Goal: Task Accomplishment & Management: Manage account settings

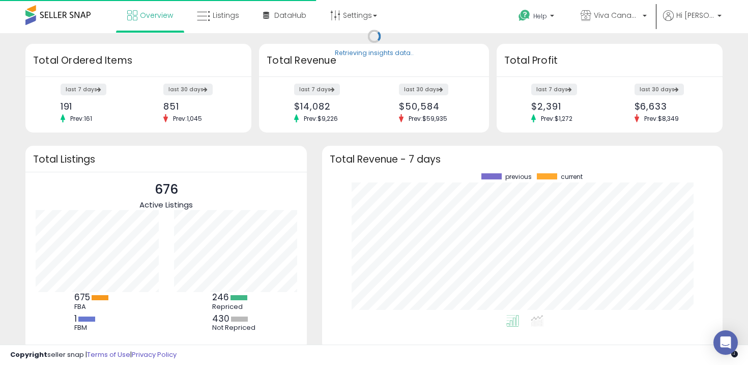
scroll to position [142, 380]
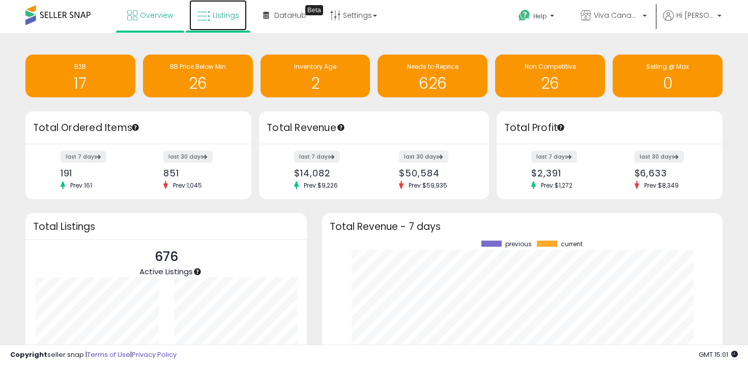
click at [226, 13] on span "Listings" at bounding box center [226, 15] width 26 height 10
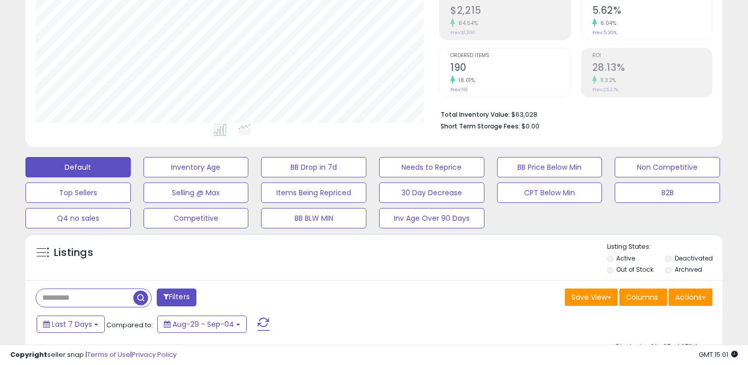
scroll to position [169, 0]
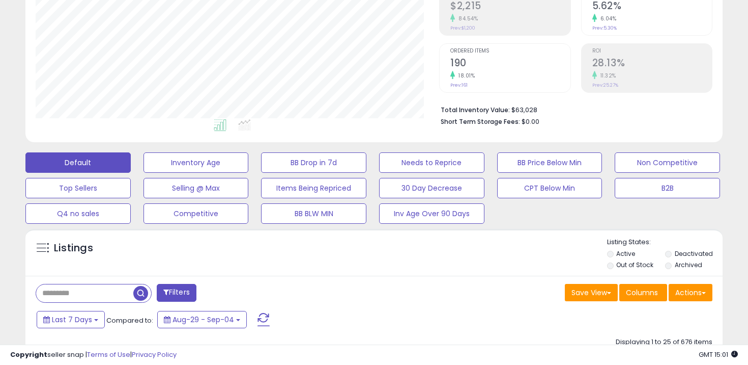
click at [637, 266] on label "Out of Stock" at bounding box center [635, 264] width 37 height 9
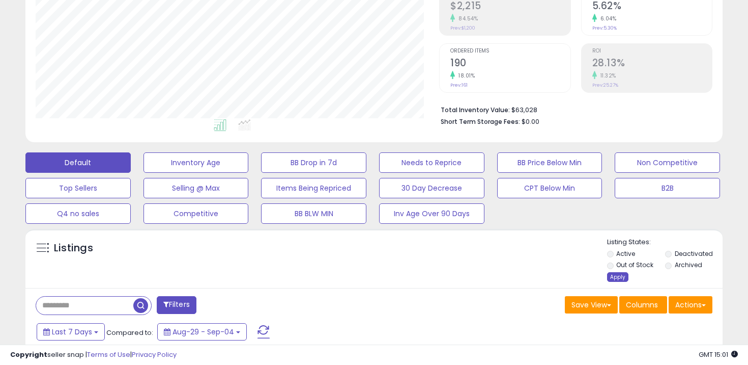
click at [617, 276] on div "Apply" at bounding box center [617, 277] width 21 height 10
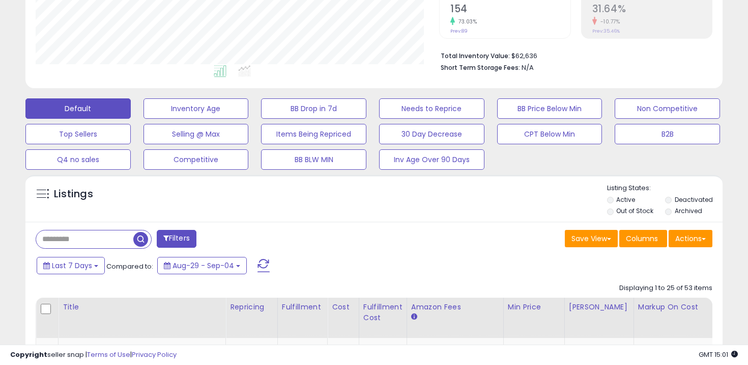
scroll to position [342, 0]
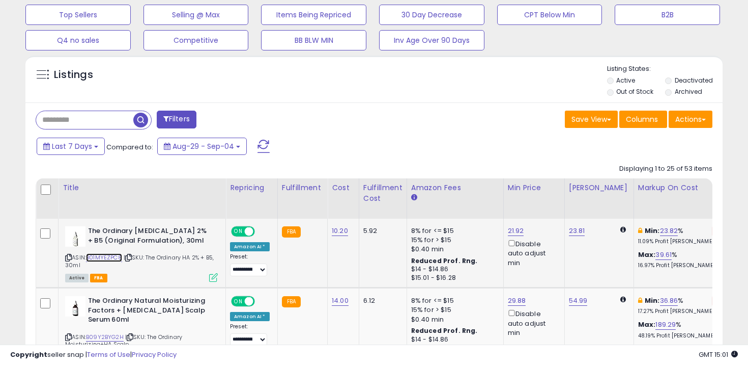
click at [102, 254] on link "B01MYEZPC8" at bounding box center [104, 257] width 36 height 9
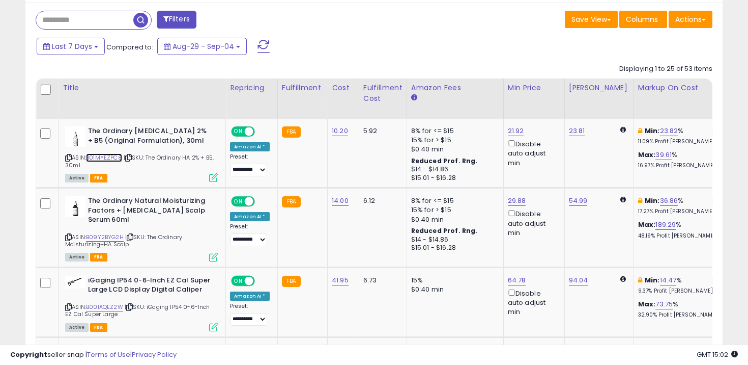
scroll to position [467, 0]
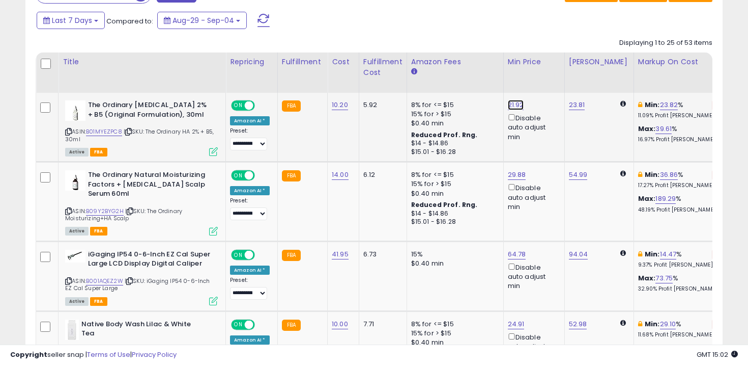
click at [512, 104] on link "21.92" at bounding box center [516, 105] width 16 height 10
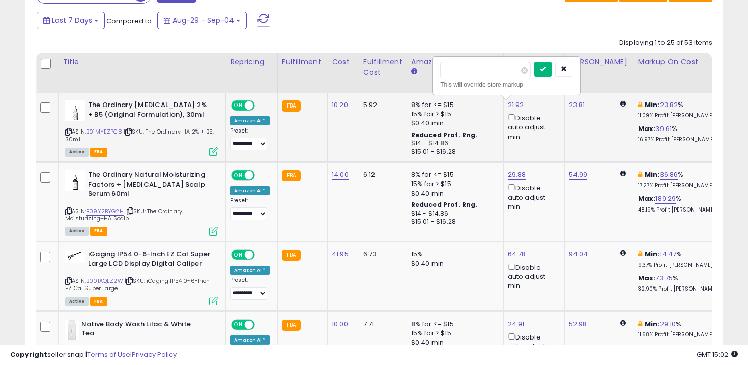
type input "*****"
click at [546, 72] on icon "submit" at bounding box center [543, 69] width 6 height 6
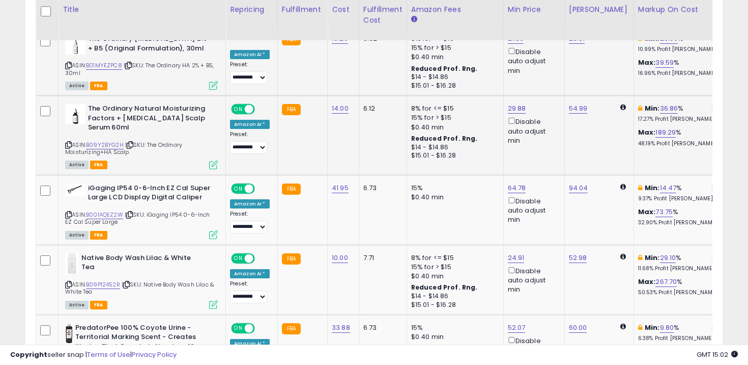
scroll to position [534, 0]
click at [108, 146] on link "B09Y2BYG2H" at bounding box center [105, 144] width 38 height 9
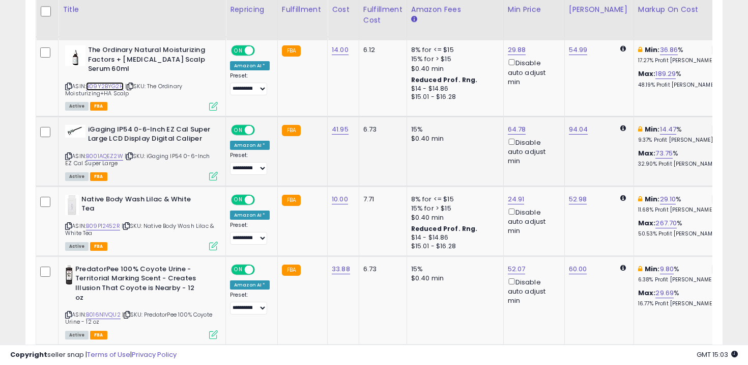
scroll to position [593, 0]
click at [119, 154] on link "B001AQEZ2W" at bounding box center [104, 155] width 37 height 9
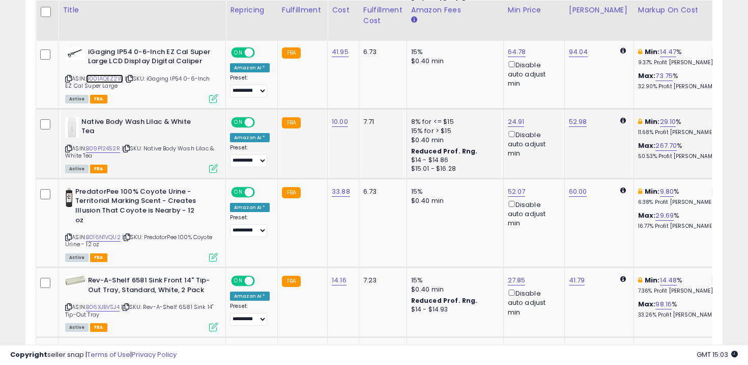
scroll to position [670, 0]
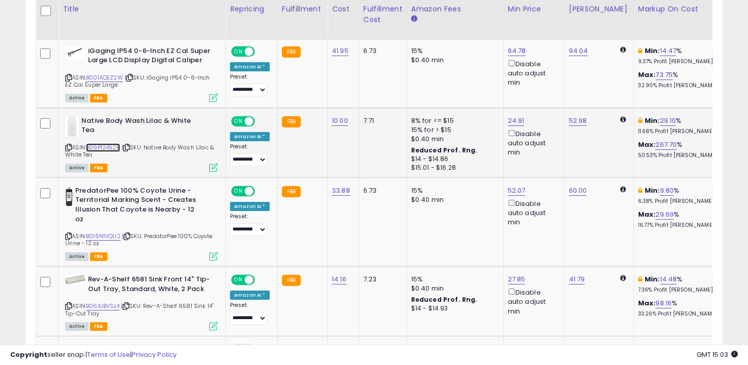
click at [108, 145] on link "B09P12452R" at bounding box center [103, 147] width 34 height 9
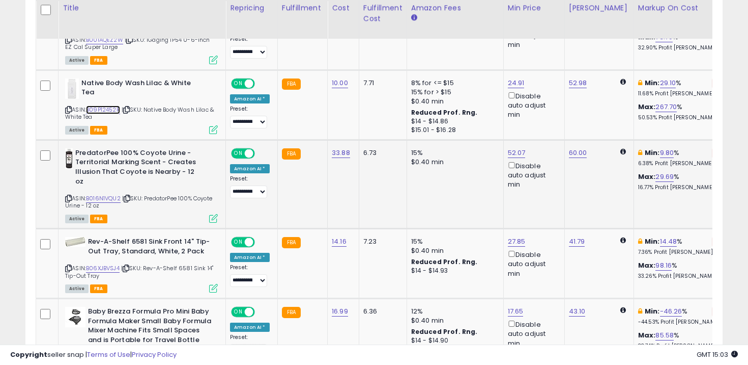
scroll to position [709, 0]
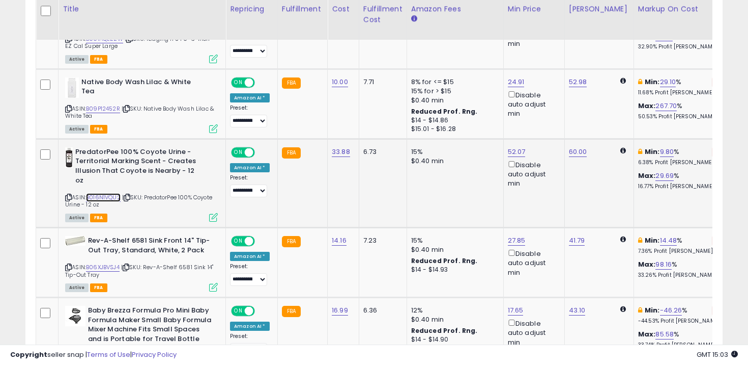
click at [113, 198] on link "B016N1VQU2" at bounding box center [103, 197] width 35 height 9
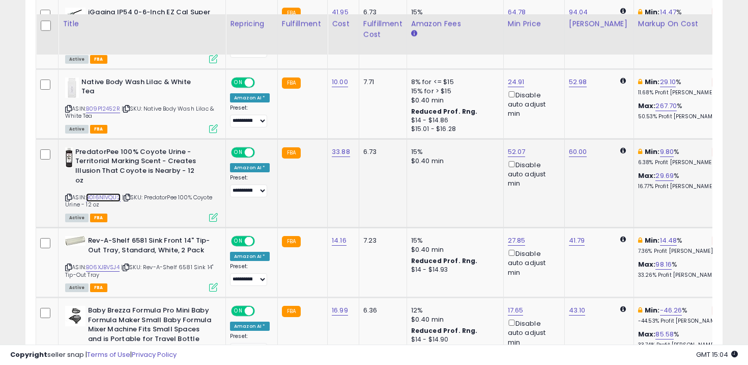
scroll to position [767, 0]
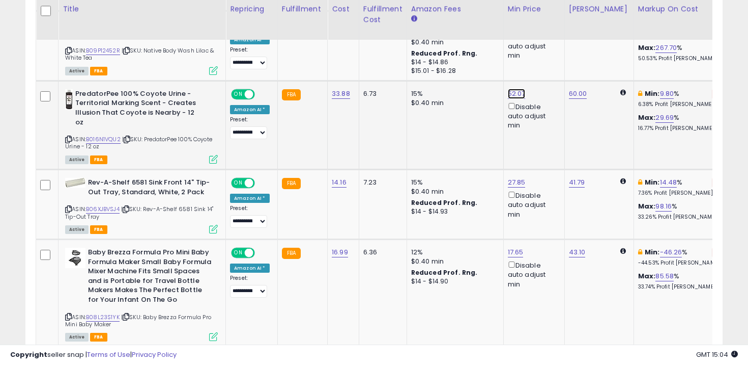
click at [508, 93] on link "52.07" at bounding box center [517, 94] width 18 height 10
type input "*"
click at [482, 128] on td "15% $0.40 min" at bounding box center [455, 124] width 97 height 89
click at [569, 57] on button "button" at bounding box center [564, 57] width 17 height 15
click at [104, 207] on link "B06XJBVSJ4" at bounding box center [103, 209] width 34 height 9
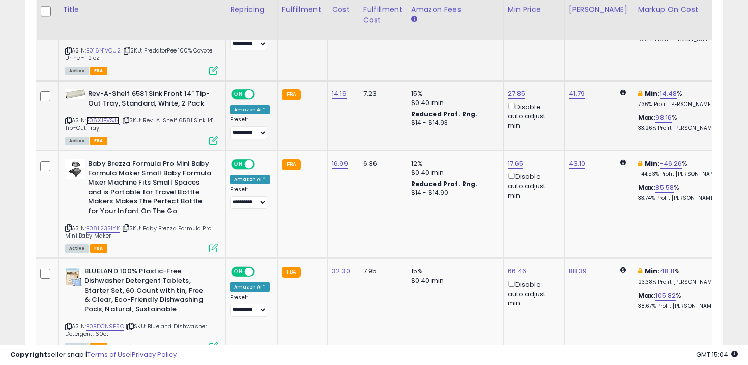
scroll to position [856, 0]
click at [111, 226] on link "B08L23S1YK" at bounding box center [103, 227] width 34 height 9
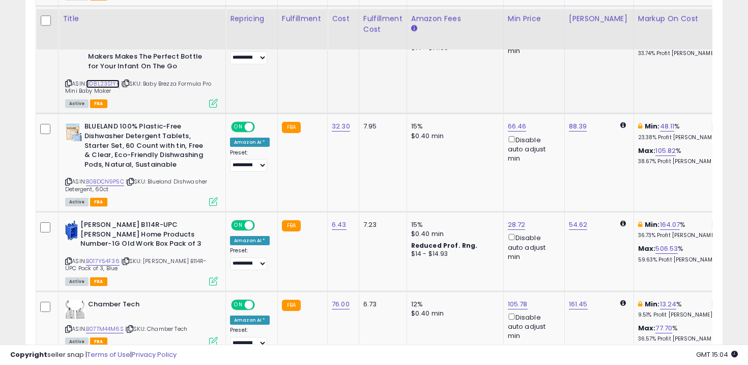
scroll to position [1028, 0]
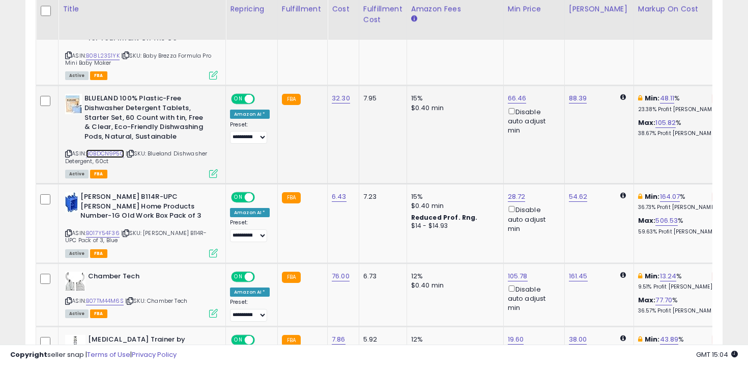
click at [107, 153] on link "B0BDCN9P5C" at bounding box center [105, 153] width 38 height 9
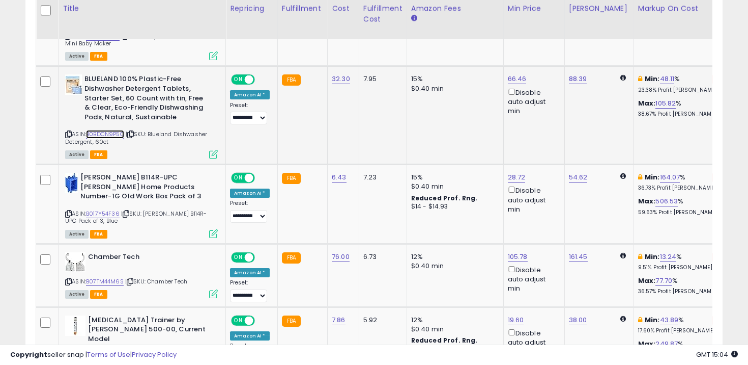
scroll to position [1047, 0]
click at [107, 134] on link "B0BDCN9P5C" at bounding box center [105, 134] width 38 height 9
click at [513, 81] on link "66.46" at bounding box center [517, 79] width 19 height 10
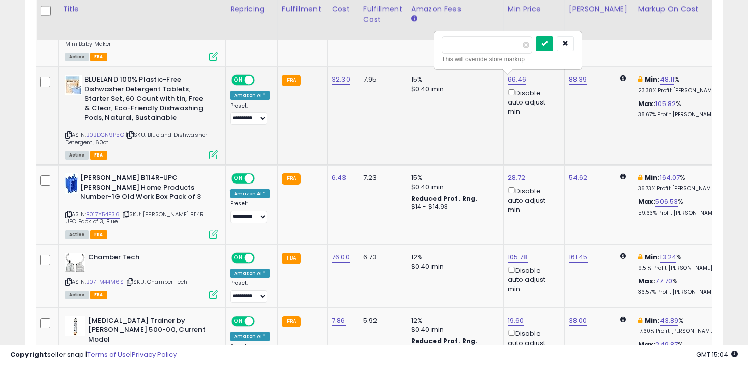
type input "**"
click at [548, 41] on icon "submit" at bounding box center [545, 43] width 6 height 6
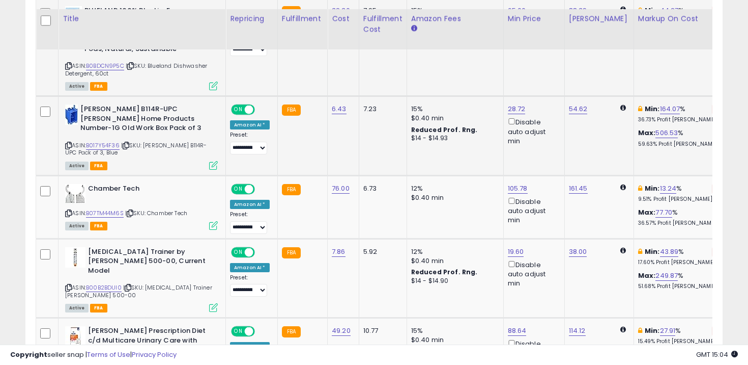
scroll to position [1129, 0]
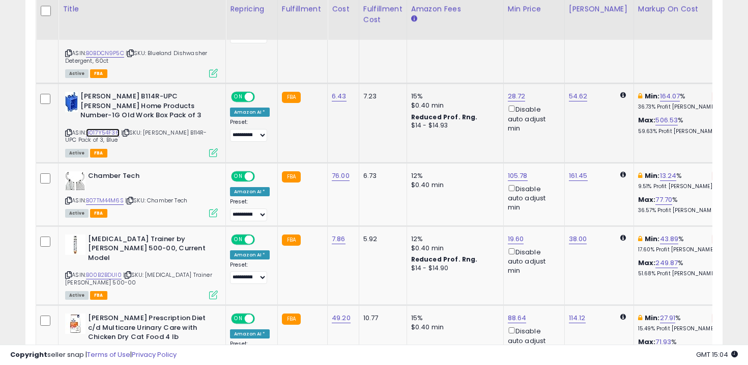
click at [109, 130] on link "B017Y54F36" at bounding box center [103, 132] width 34 height 9
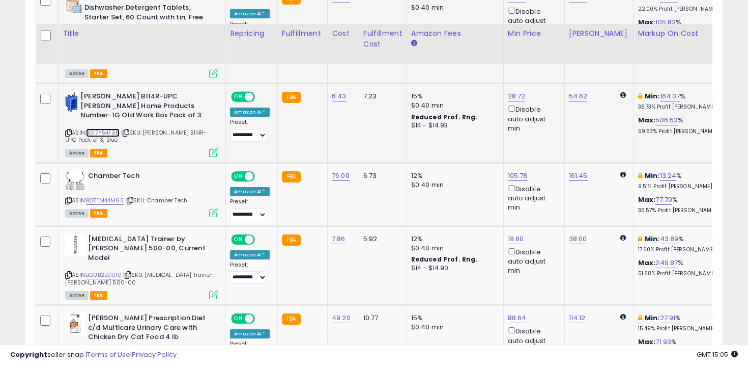
scroll to position [1188, 0]
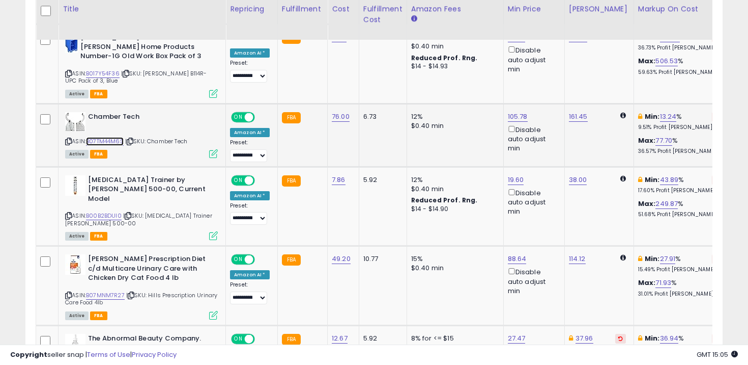
click at [105, 138] on link "B07TM44M6S" at bounding box center [105, 141] width 38 height 9
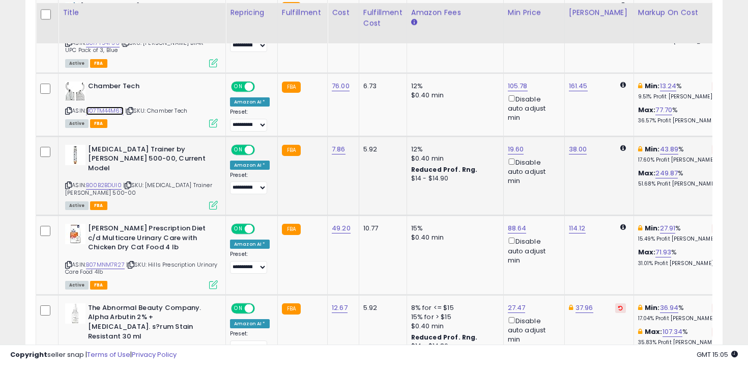
scroll to position [1222, 0]
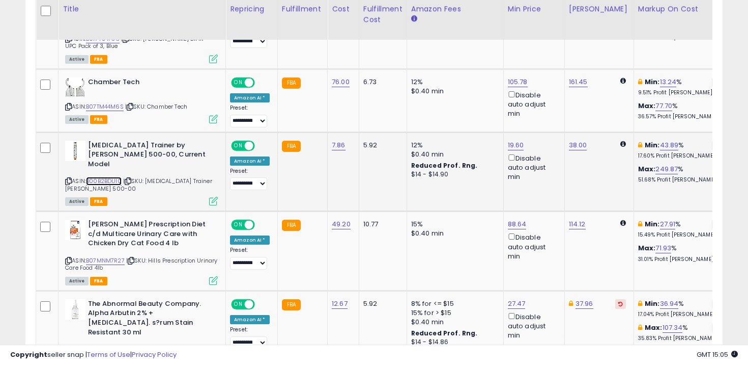
click at [113, 177] on link "B00B2BDUI0" at bounding box center [104, 181] width 36 height 9
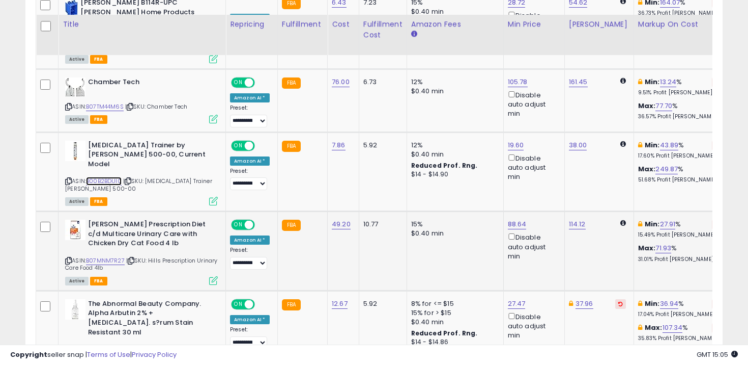
scroll to position [1278, 0]
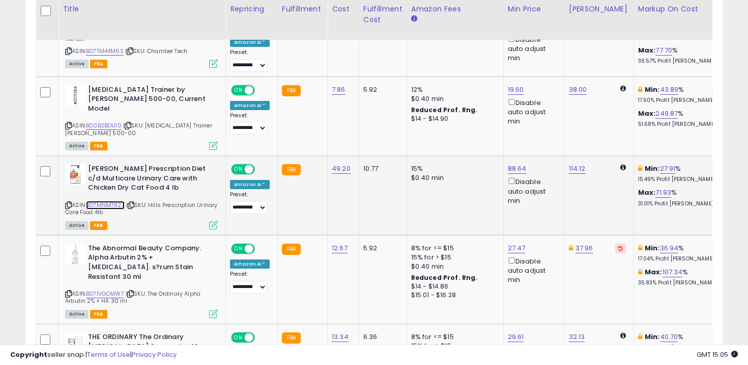
click at [114, 201] on link "B07MNM7R27" at bounding box center [105, 205] width 39 height 9
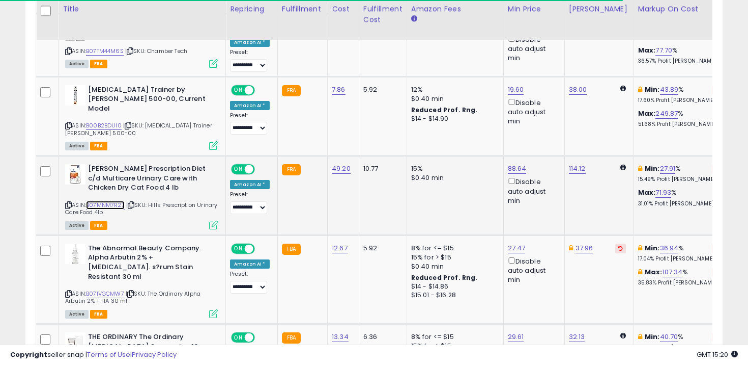
click at [112, 201] on link "B07MNM7R27" at bounding box center [105, 205] width 39 height 9
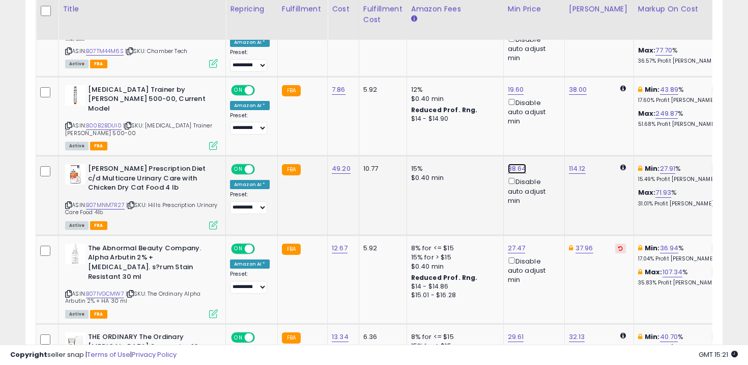
click at [511, 163] on link "88.64" at bounding box center [517, 168] width 19 height 10
type input "**"
click at [546, 127] on button "submit" at bounding box center [544, 123] width 17 height 15
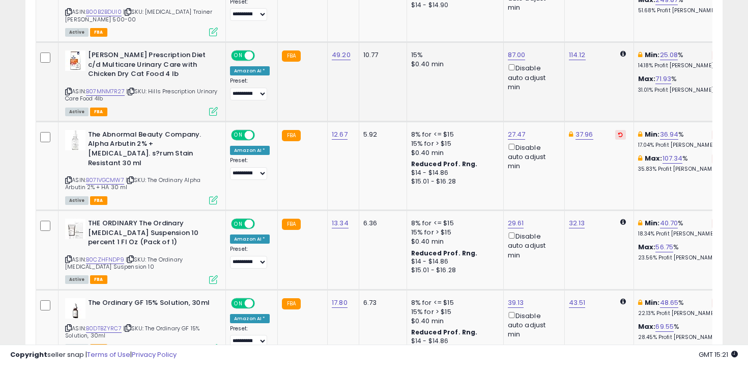
scroll to position [1392, 0]
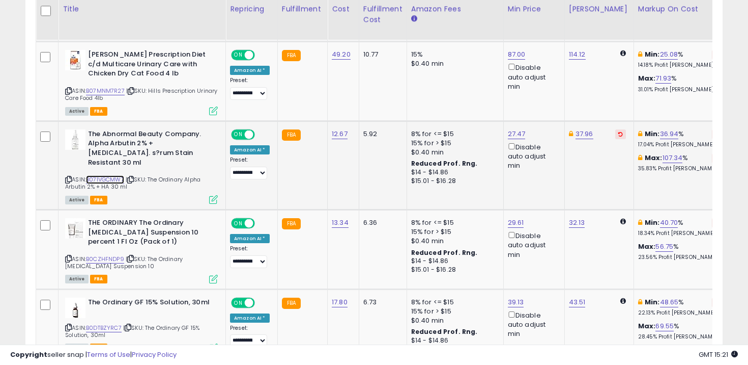
click at [112, 175] on link "B071VGCMW7" at bounding box center [105, 179] width 38 height 9
click at [115, 255] on link "B0CZHFNDP9" at bounding box center [105, 259] width 38 height 9
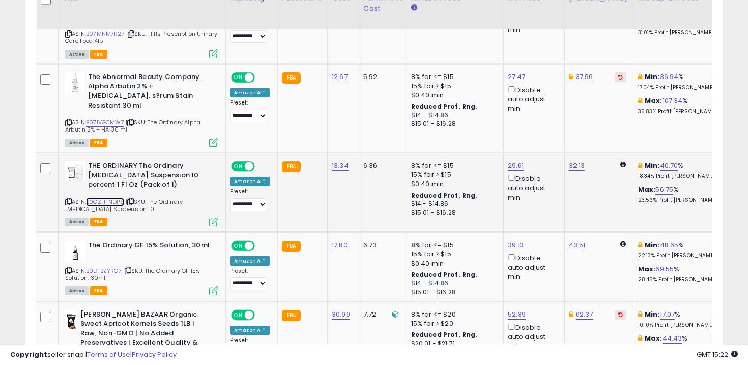
scroll to position [1451, 0]
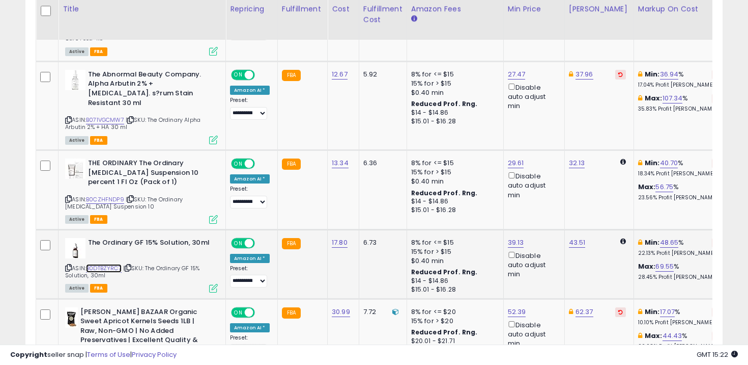
click at [105, 264] on link "B0DTBZYRC7" at bounding box center [104, 268] width 36 height 9
click at [513, 237] on link "39.13" at bounding box center [516, 242] width 16 height 10
type input "*****"
click at [552, 189] on button "submit" at bounding box center [543, 187] width 17 height 15
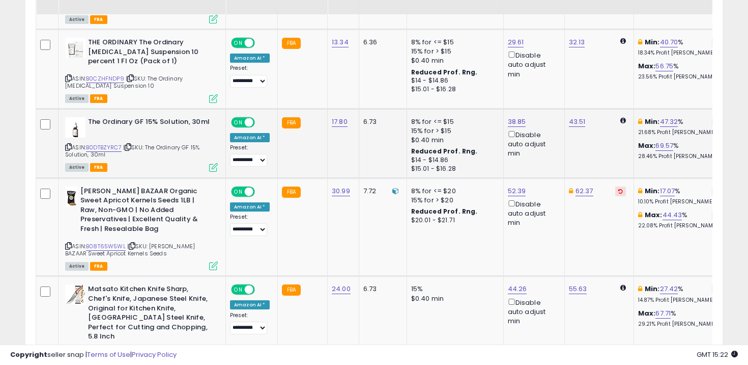
scroll to position [1573, 0]
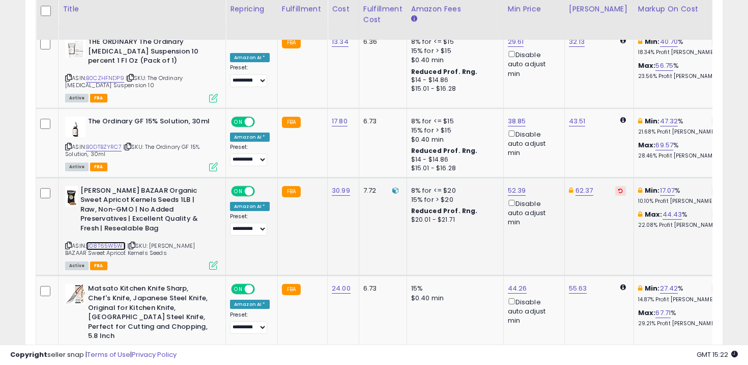
click at [113, 241] on link "B08T65W5WL" at bounding box center [106, 245] width 40 height 9
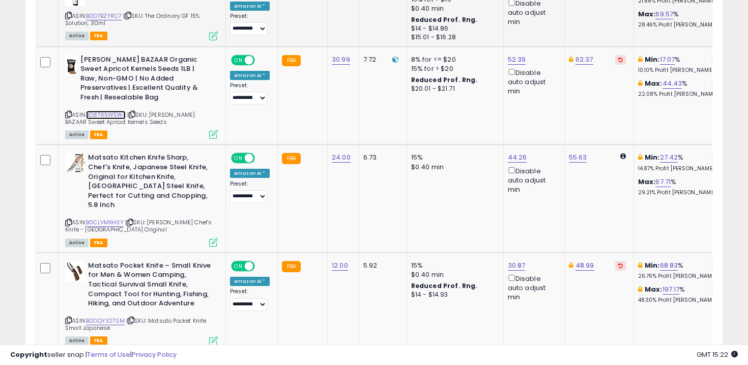
scroll to position [1704, 0]
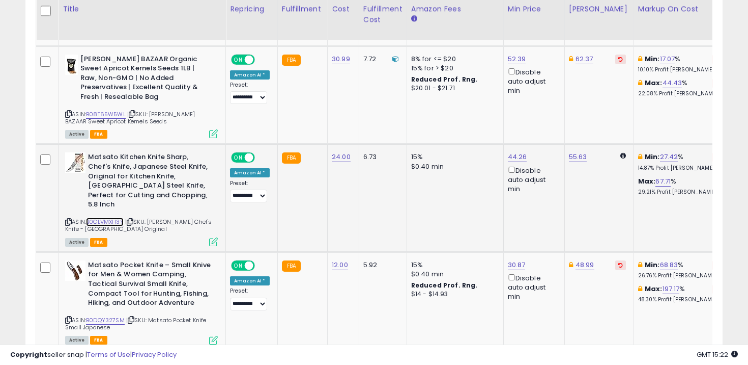
click at [106, 217] on link "B0CLVMXH3Y" at bounding box center [105, 221] width 38 height 9
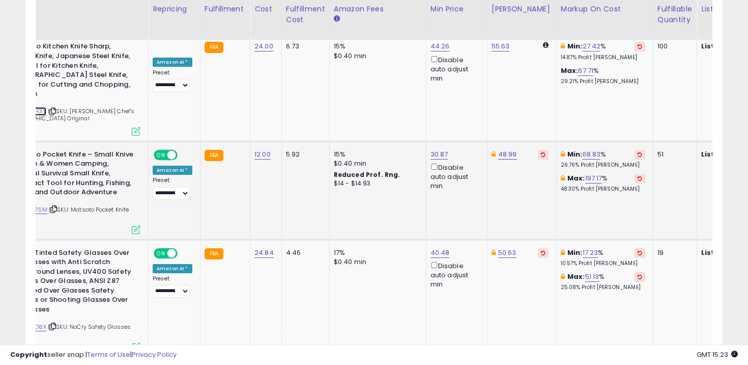
scroll to position [0, 0]
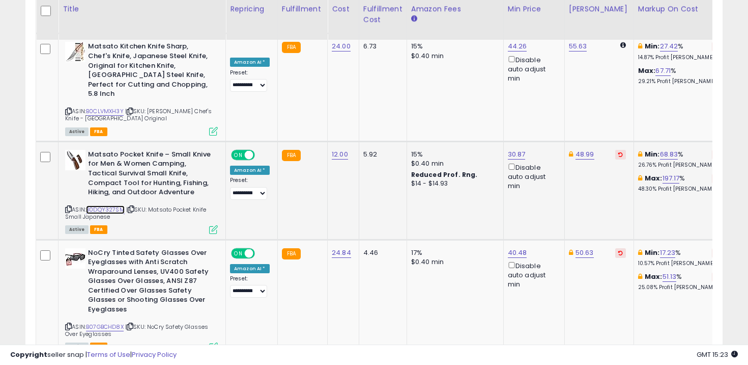
click at [114, 205] on link "B0DQY327SM" at bounding box center [105, 209] width 39 height 9
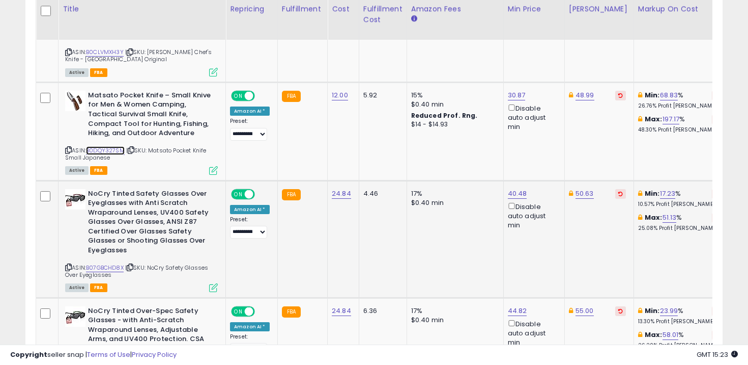
scroll to position [1905, 0]
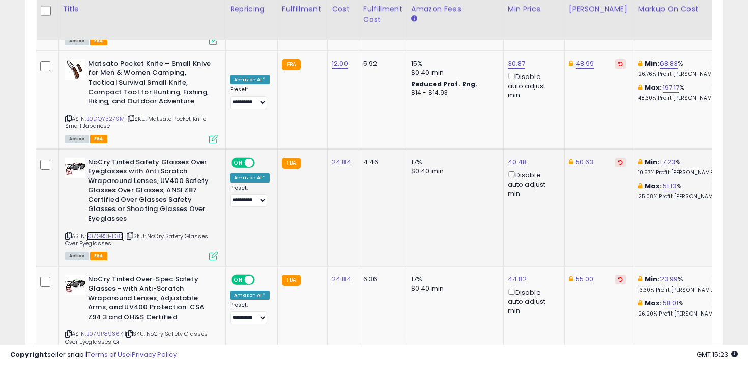
click at [101, 232] on link "B07GBCHD8X" at bounding box center [105, 236] width 38 height 9
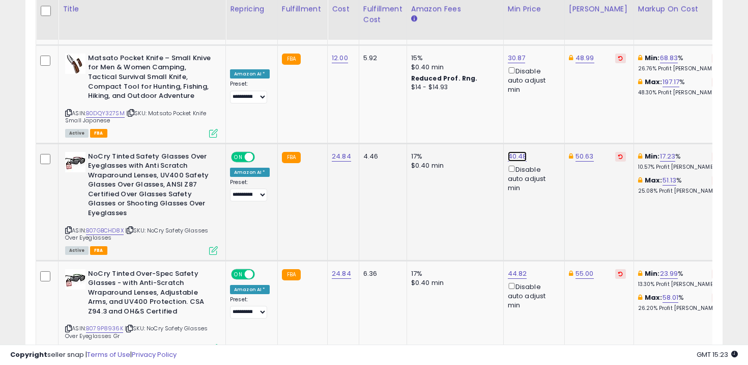
click at [515, 151] on link "40.48" at bounding box center [517, 156] width 19 height 10
type input "*****"
click at [549, 95] on div "This will override store markup" at bounding box center [508, 98] width 132 height 10
click at [549, 88] on button "submit" at bounding box center [544, 82] width 17 height 15
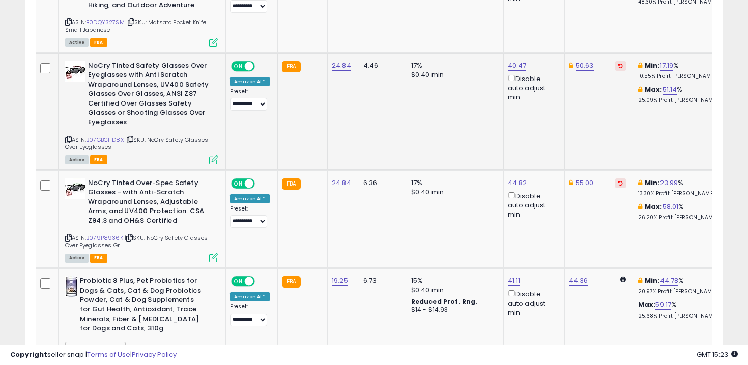
scroll to position [2019, 0]
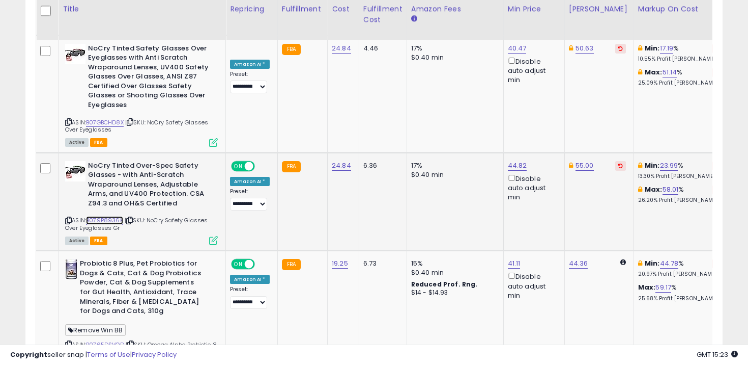
click at [111, 216] on link "B079P8936K" at bounding box center [104, 220] width 37 height 9
click at [514, 160] on link "44.82" at bounding box center [517, 165] width 19 height 10
type input "*****"
click at [553, 87] on button "submit" at bounding box center [544, 91] width 17 height 15
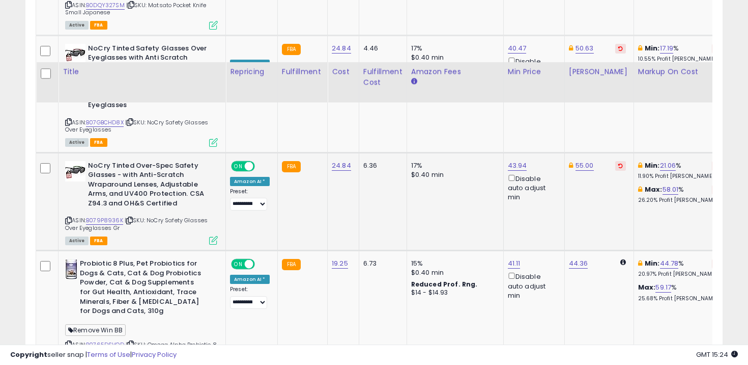
scroll to position [2119, 0]
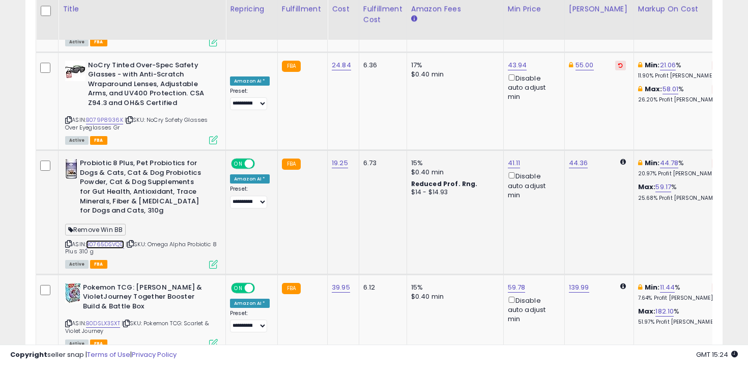
click at [108, 240] on link "B0765DSVQD" at bounding box center [105, 244] width 38 height 9
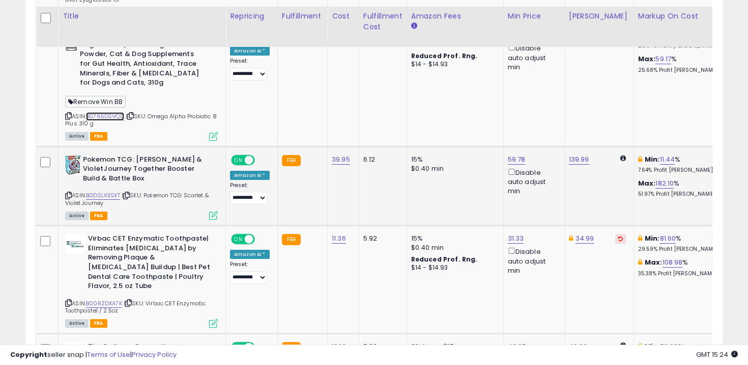
scroll to position [2254, 0]
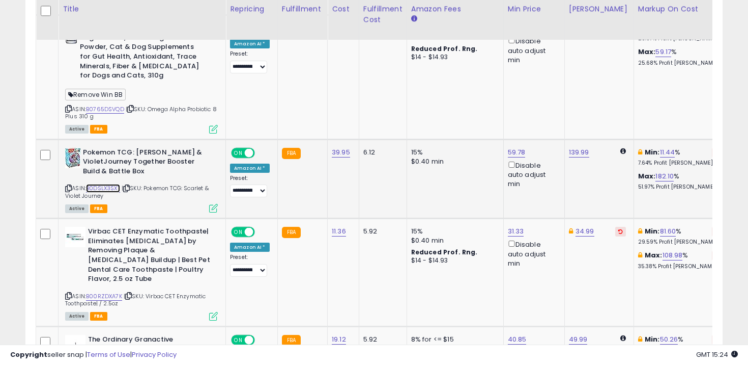
click at [112, 184] on link "B0DSLX3SXT" at bounding box center [103, 188] width 34 height 9
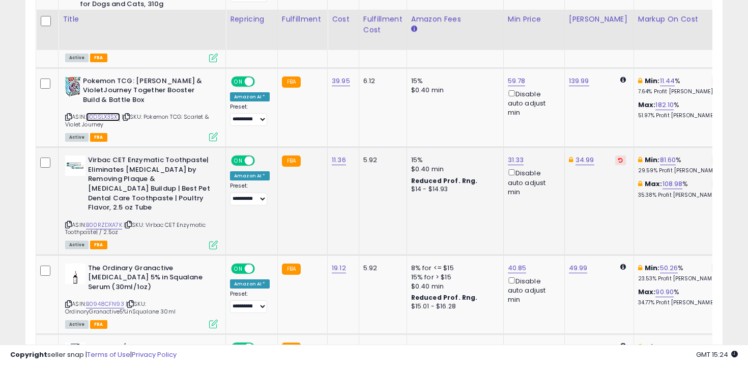
scroll to position [2351, 0]
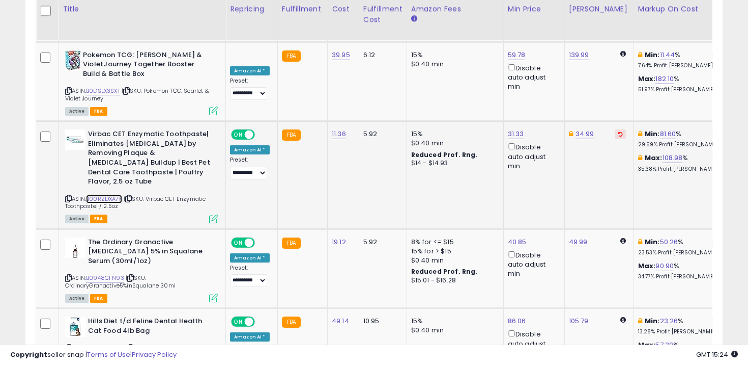
click at [108, 194] on link "B00RZDXA7K" at bounding box center [104, 198] width 36 height 9
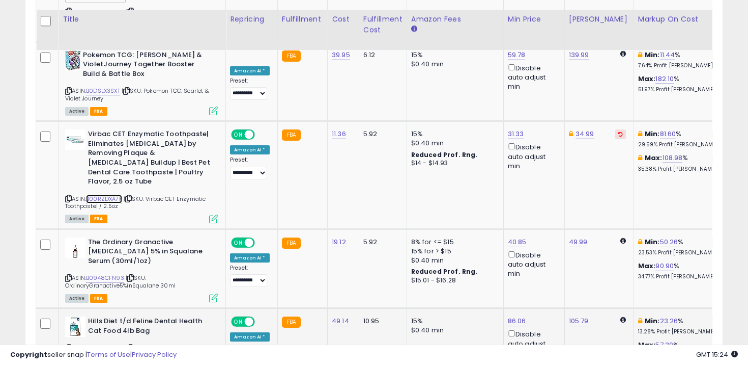
scroll to position [2397, 0]
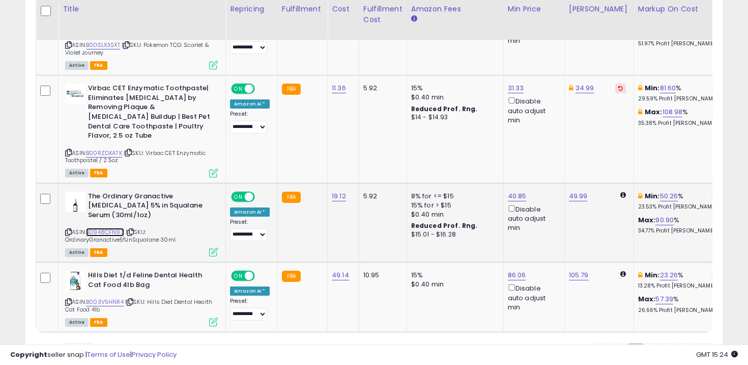
click at [115, 228] on link "B0948CFN93" at bounding box center [105, 232] width 38 height 9
click at [107, 297] on link "B003V5HNR4" at bounding box center [105, 301] width 38 height 9
click at [516, 270] on link "86.06" at bounding box center [517, 275] width 18 height 10
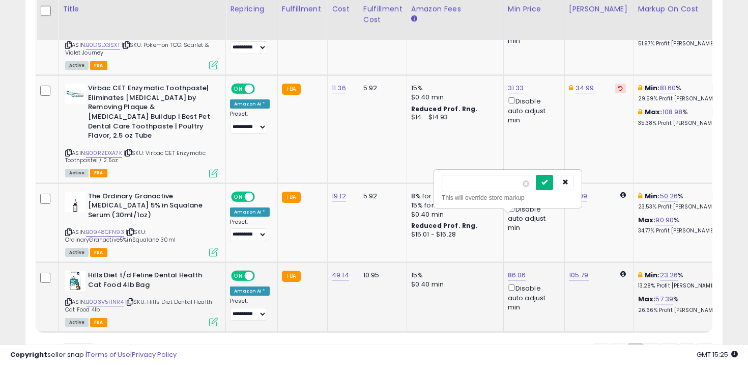
type input "*****"
click at [548, 179] on icon "submit" at bounding box center [545, 182] width 6 height 6
click at [649, 343] on link "2" at bounding box center [651, 351] width 17 height 17
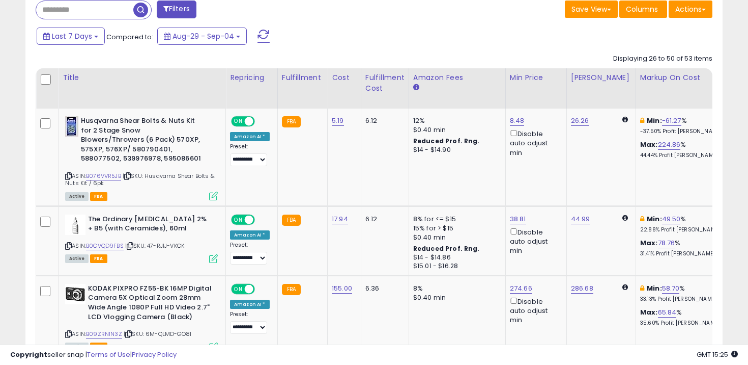
scroll to position [455, 0]
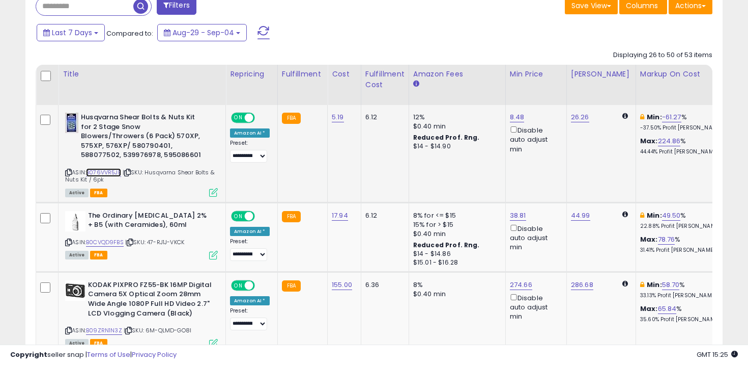
click at [103, 174] on link "B076VVR5JB" at bounding box center [103, 172] width 35 height 9
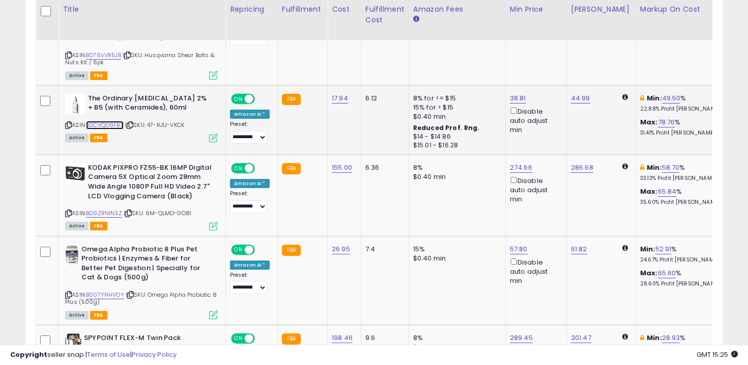
click at [115, 126] on link "B0CVQD9FBS" at bounding box center [105, 125] width 38 height 9
click at [513, 102] on link "38.81" at bounding box center [518, 98] width 16 height 10
type input "*****"
click at [545, 59] on button "submit" at bounding box center [546, 62] width 17 height 15
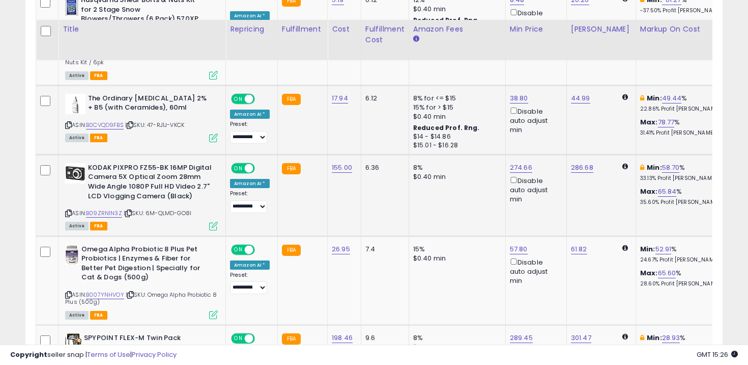
scroll to position [601, 0]
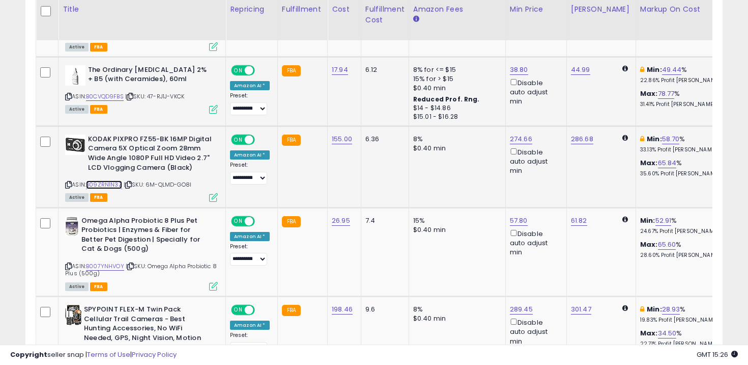
click at [114, 184] on link "B09ZRN1N3Z" at bounding box center [104, 184] width 36 height 9
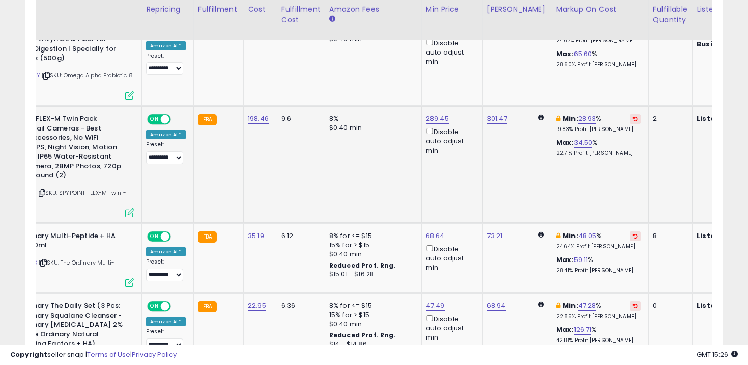
scroll to position [0, 0]
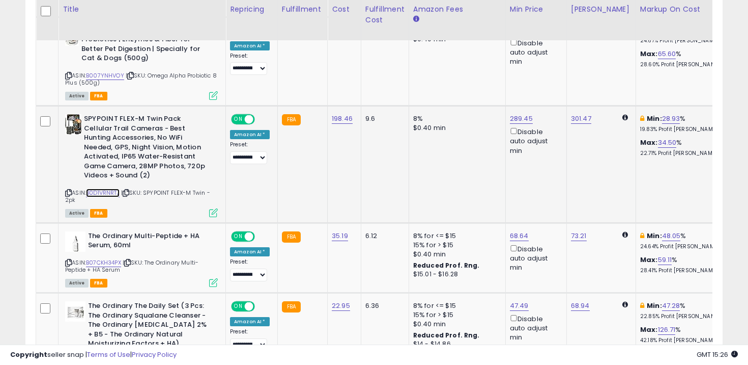
click at [102, 190] on link "B0D1VRNRTJ" at bounding box center [103, 192] width 34 height 9
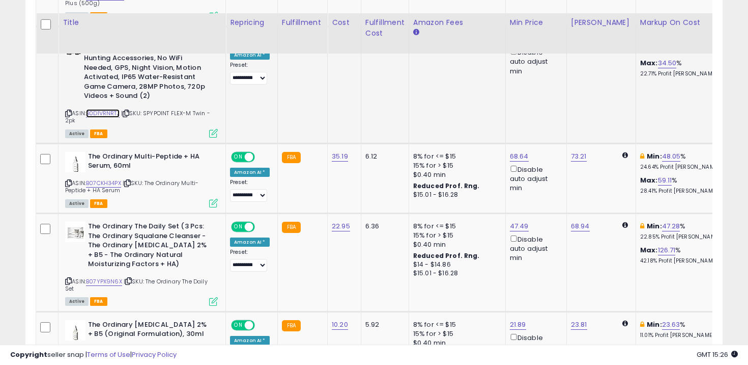
scroll to position [885, 0]
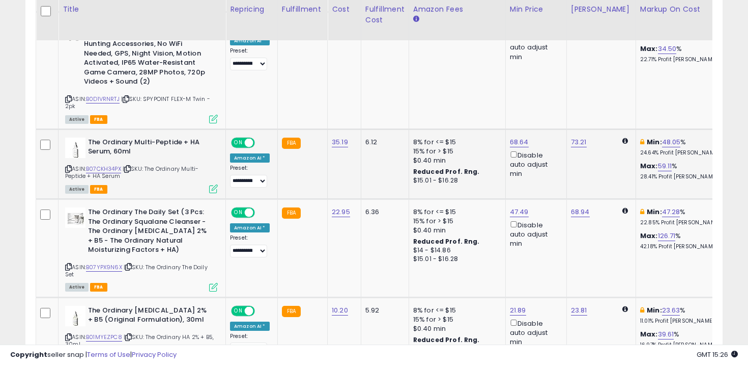
click at [103, 162] on div "ASIN: B07CKH34PX | SKU: The Ordinary Multi-Peptide + HA Serum Active FBA" at bounding box center [141, 164] width 153 height 54
click at [106, 170] on link "B07CKH34PX" at bounding box center [103, 168] width 35 height 9
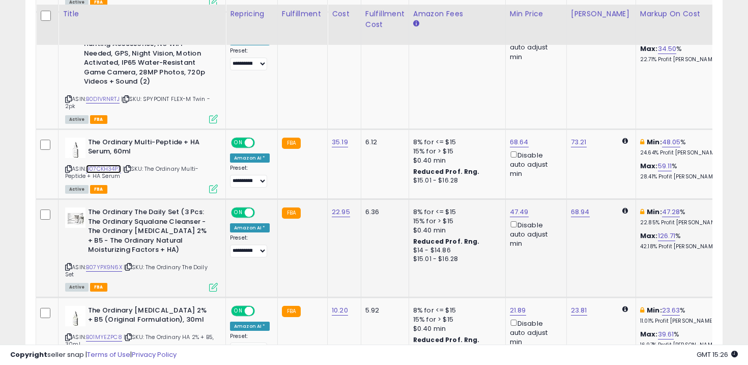
scroll to position [889, 0]
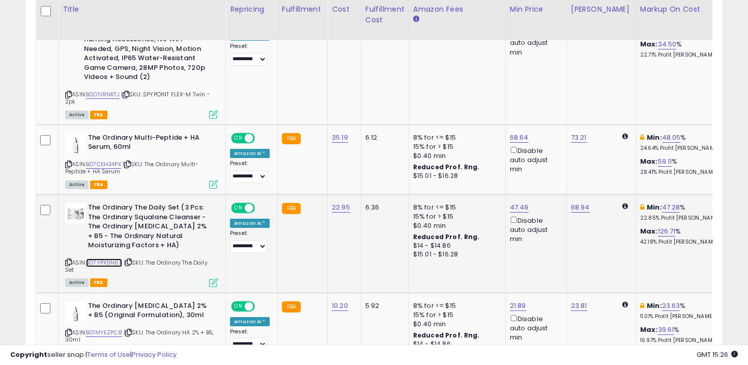
click at [119, 262] on link "B07YPX9N6X" at bounding box center [104, 262] width 36 height 9
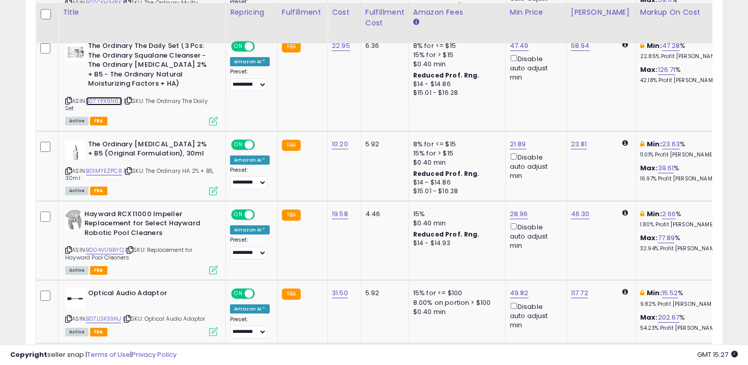
scroll to position [1054, 0]
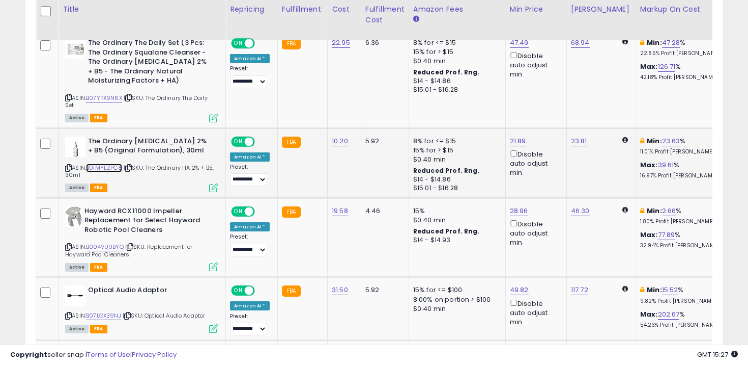
click at [115, 170] on link "B01MYEZPC8" at bounding box center [104, 167] width 36 height 9
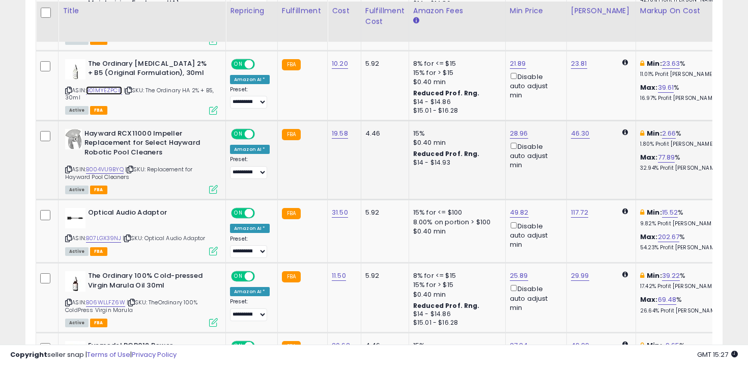
scroll to position [1133, 0]
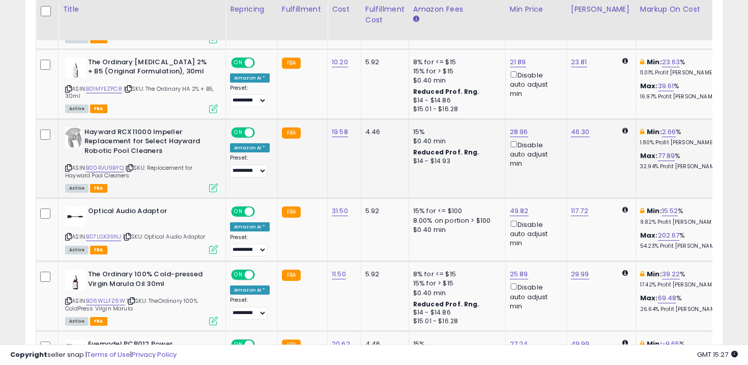
click at [114, 171] on span "| SKU: Replacement for Hayward Pool Cleaners" at bounding box center [129, 170] width 128 height 15
click at [108, 168] on link "B004VU9BYQ" at bounding box center [105, 167] width 38 height 9
click at [106, 234] on link "B07LGX39NJ" at bounding box center [103, 236] width 35 height 9
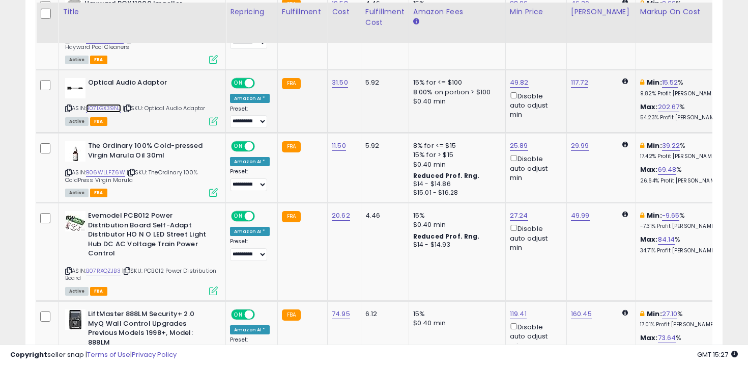
scroll to position [1264, 0]
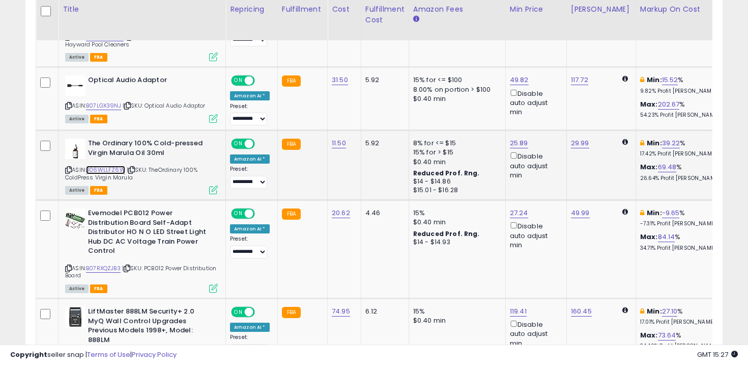
click at [110, 170] on link "B06WLLFZ6W" at bounding box center [105, 169] width 39 height 9
click at [109, 267] on link "B07RXQZJB3" at bounding box center [103, 268] width 35 height 9
click at [104, 267] on link "B07RXQZJB3" at bounding box center [103, 268] width 35 height 9
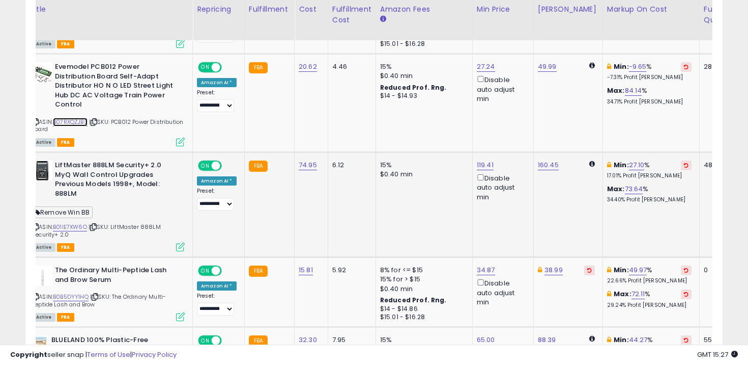
scroll to position [0, 0]
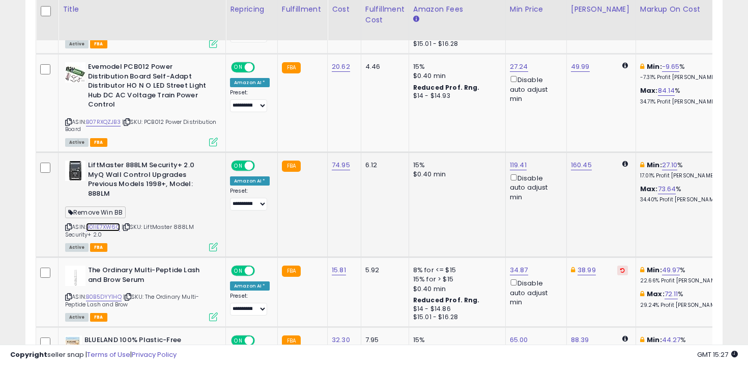
click at [114, 222] on link "B01IE7XW6O" at bounding box center [103, 226] width 34 height 9
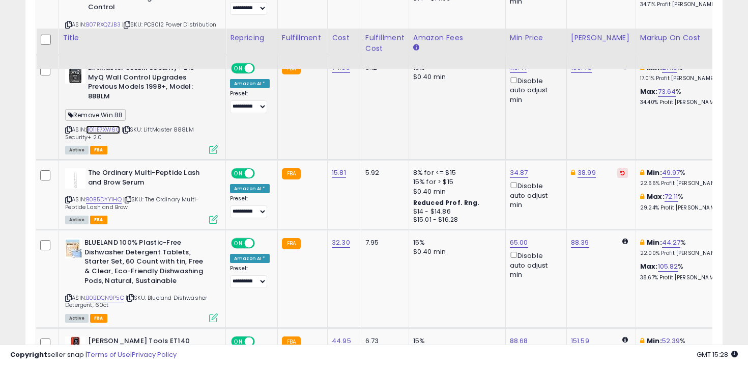
scroll to position [1536, 0]
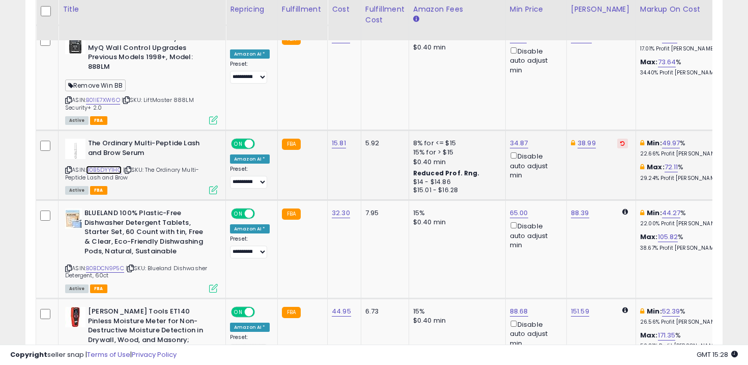
click at [109, 165] on link "B0B5DYY1HQ" at bounding box center [104, 169] width 36 height 9
click at [110, 165] on link "B0B5DYY1HQ" at bounding box center [104, 169] width 36 height 9
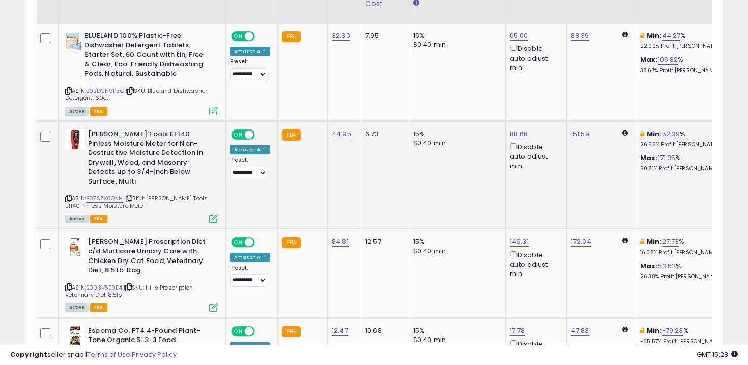
scroll to position [1714, 0]
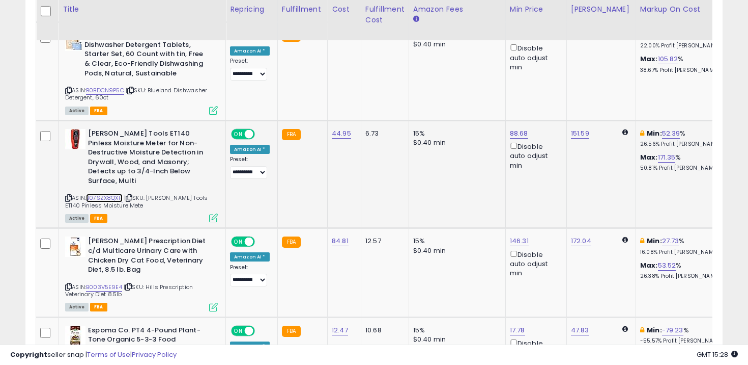
click at [116, 193] on link "B07SZX8QXH" at bounding box center [104, 197] width 37 height 9
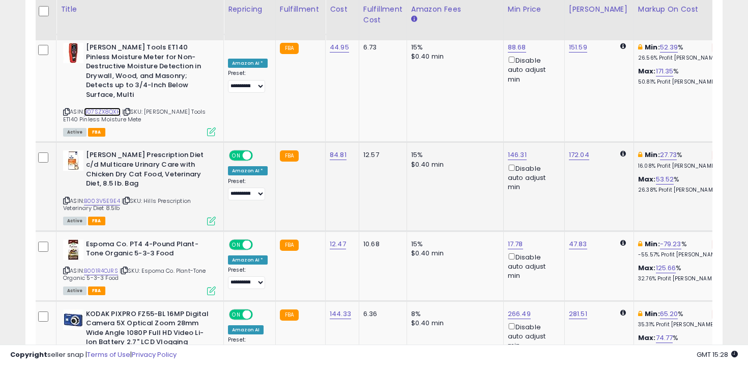
scroll to position [0, 0]
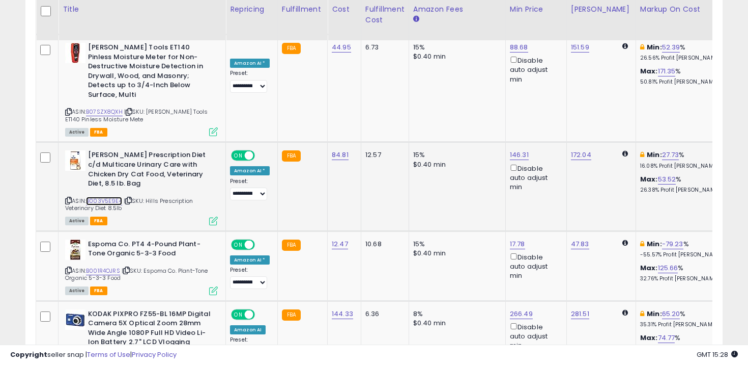
click at [115, 197] on link "B003V5E9E4" at bounding box center [104, 201] width 36 height 9
click at [515, 150] on link "146.31" at bounding box center [519, 155] width 19 height 10
type input "******"
click at [552, 106] on button "submit" at bounding box center [547, 100] width 17 height 15
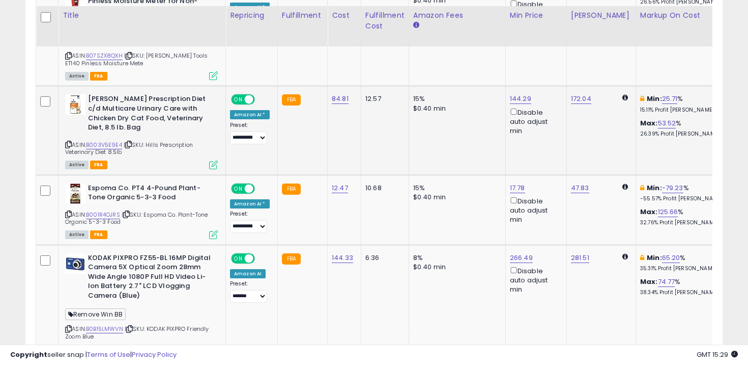
scroll to position [1871, 0]
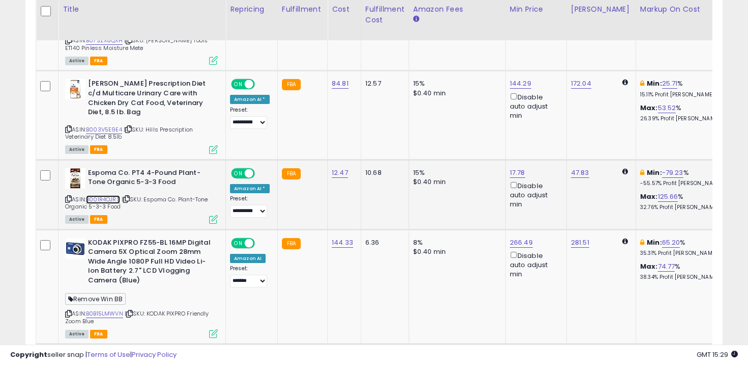
click at [110, 195] on link "B001R4OJRS" at bounding box center [103, 199] width 34 height 9
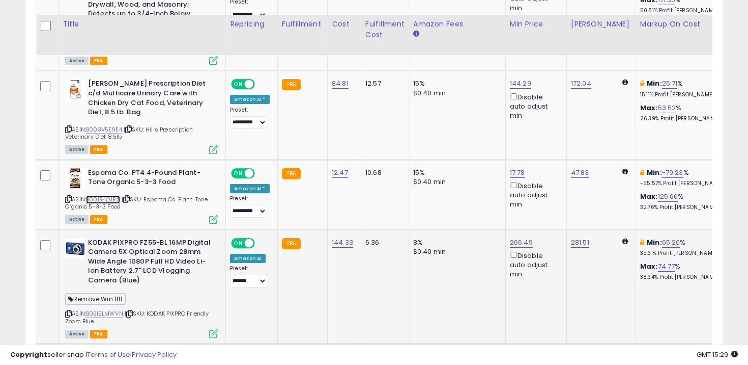
scroll to position [1935, 0]
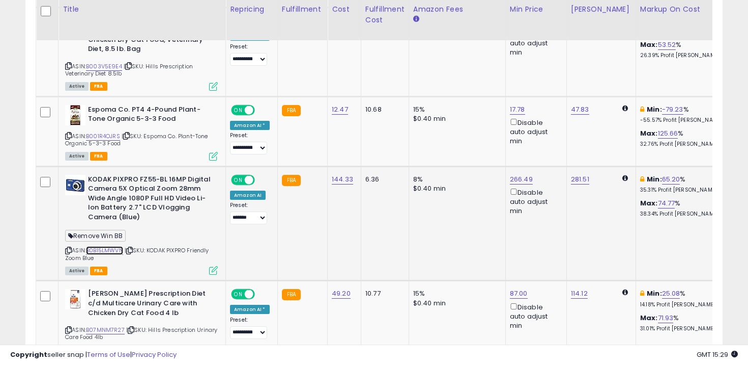
click at [110, 246] on link "B0B15LMWVN" at bounding box center [104, 250] width 37 height 9
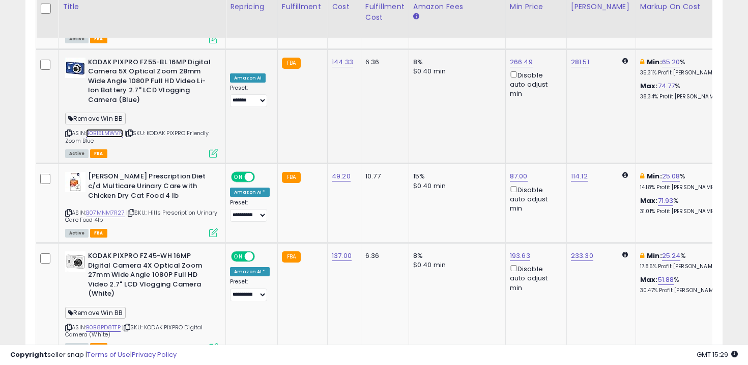
scroll to position [2053, 0]
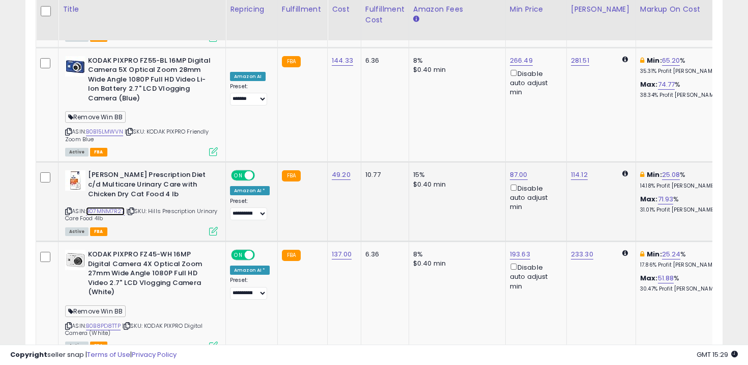
click at [116, 207] on link "B07MNM7R27" at bounding box center [105, 211] width 39 height 9
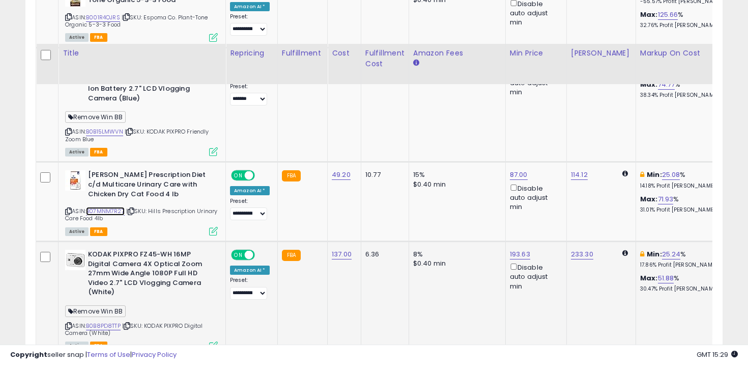
scroll to position [2135, 0]
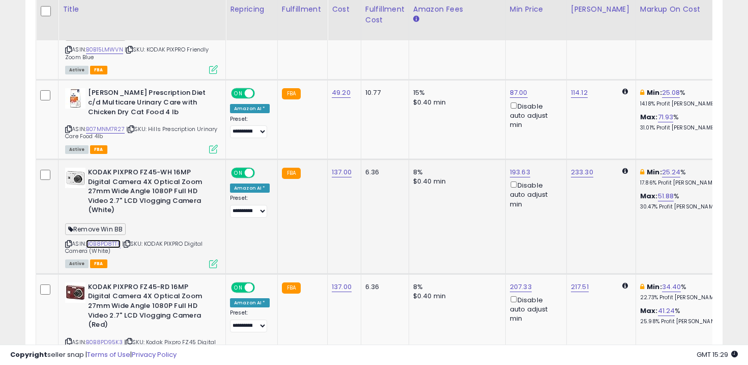
click at [110, 239] on link "B0B8PD8TTP" at bounding box center [103, 243] width 35 height 9
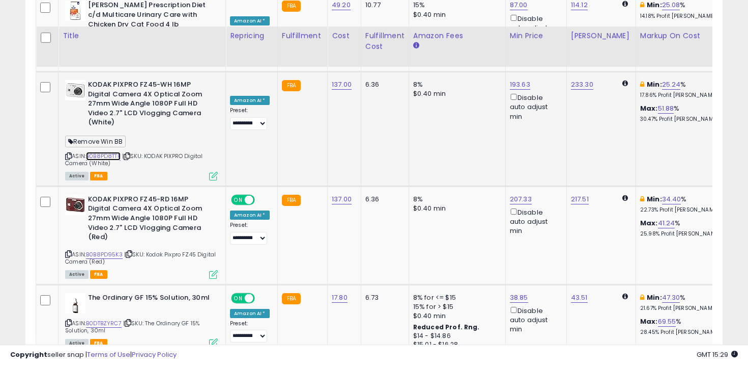
scroll to position [2252, 0]
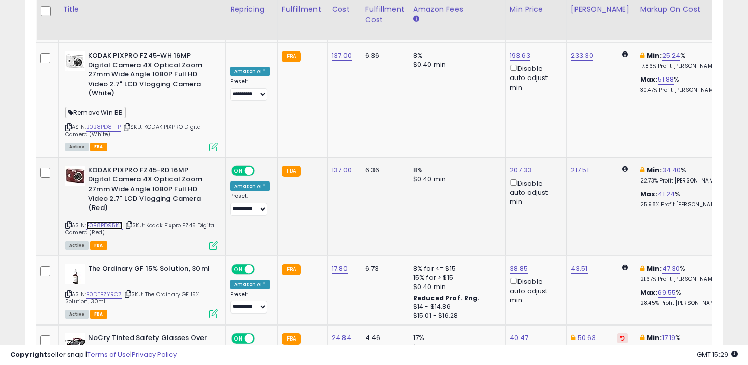
click at [113, 221] on link "B0B8PD95K3" at bounding box center [104, 225] width 37 height 9
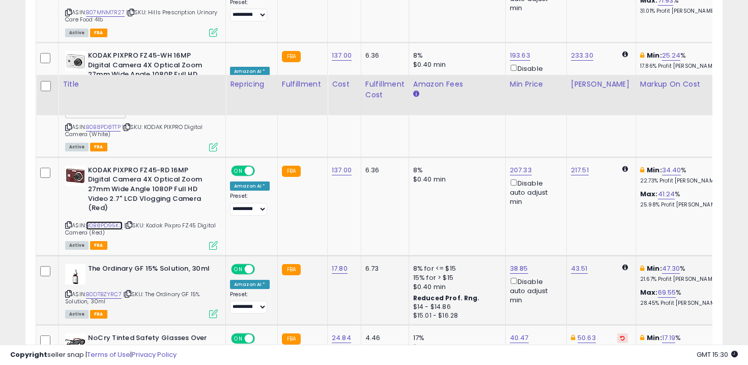
scroll to position [2369, 0]
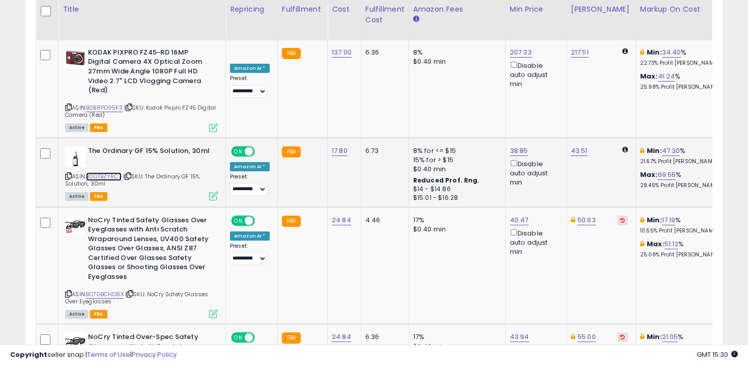
click at [108, 172] on link "B0DTBZYRC7" at bounding box center [104, 176] width 36 height 9
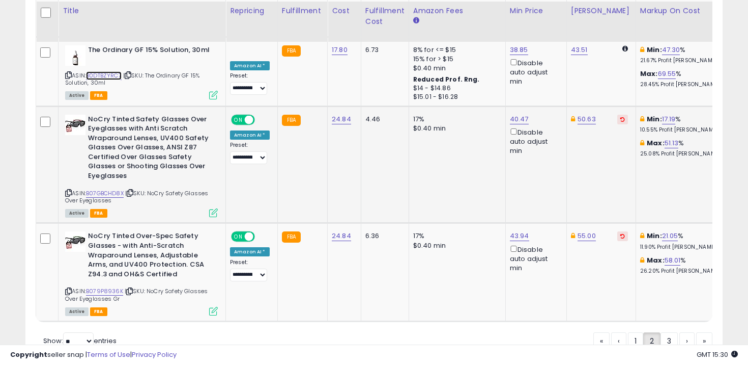
scroll to position [2472, 0]
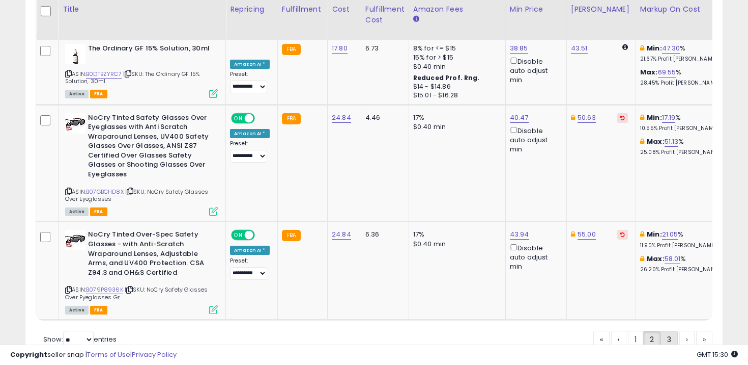
click at [664, 330] on link "3" at bounding box center [669, 338] width 17 height 17
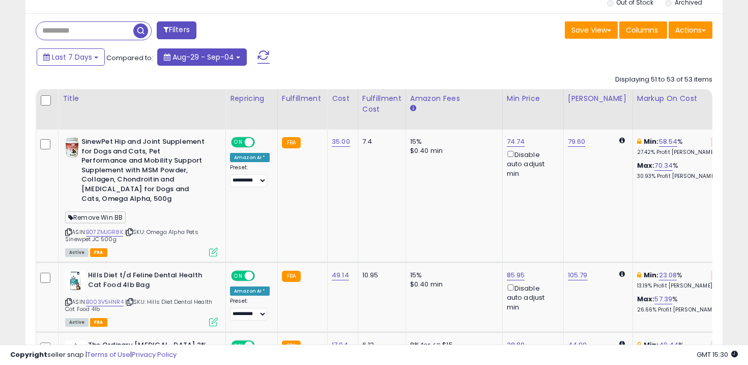
scroll to position [432, 0]
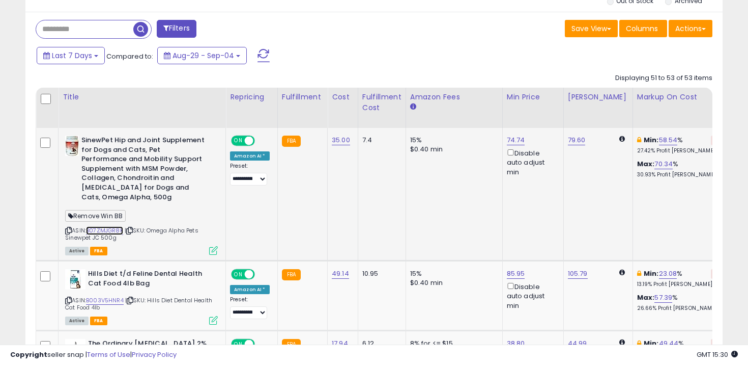
click at [115, 226] on link "B07ZMJGR8K" at bounding box center [104, 230] width 37 height 9
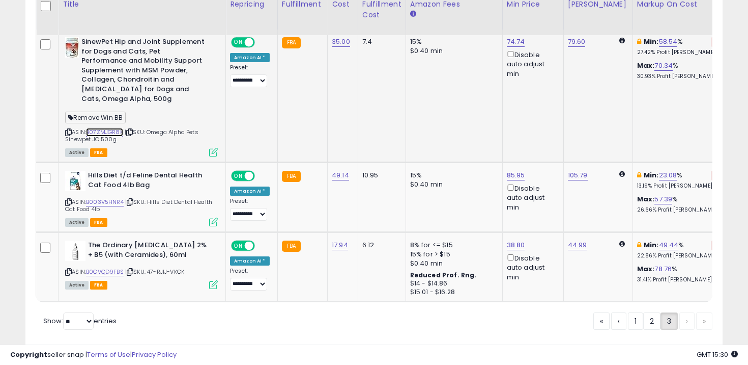
scroll to position [531, 0]
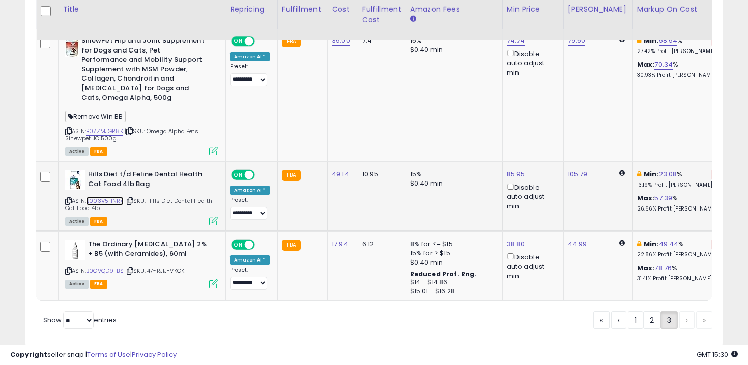
click at [111, 197] on link "B003V5HNR4" at bounding box center [105, 201] width 38 height 9
click at [113, 266] on link "B0CVQD9FBS" at bounding box center [105, 270] width 38 height 9
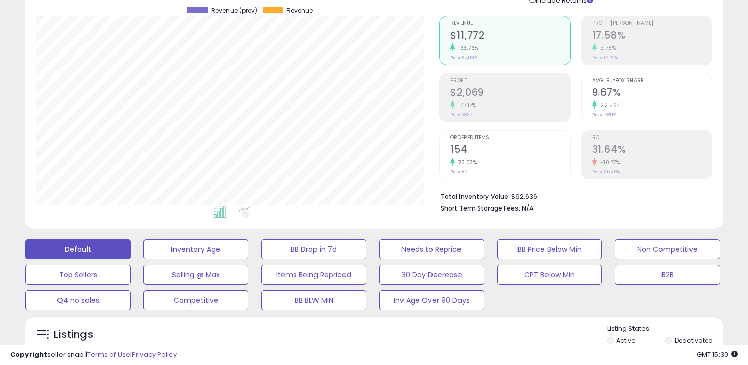
scroll to position [0, 0]
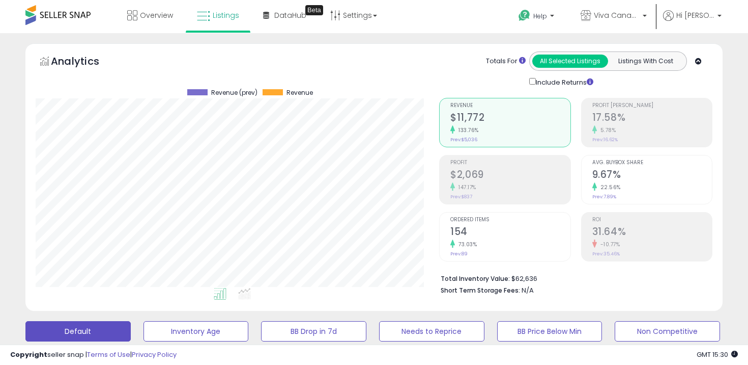
click at [471, 70] on div "Totals For All Selected Listings Listings With Cost Include Returns" at bounding box center [572, 69] width 266 height 36
click at [155, 13] on span "Overview" at bounding box center [156, 15] width 33 height 10
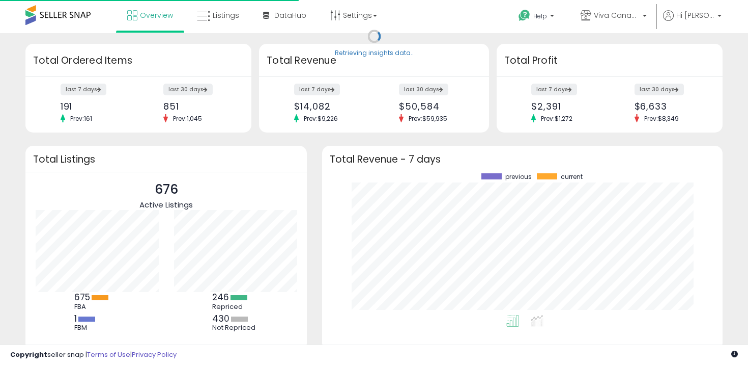
scroll to position [142, 380]
